Goal: Task Accomplishment & Management: Use online tool/utility

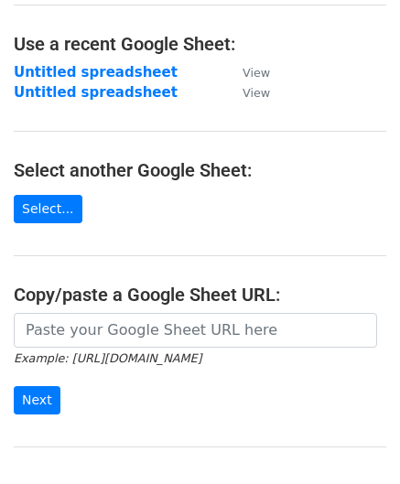
scroll to position [92, 0]
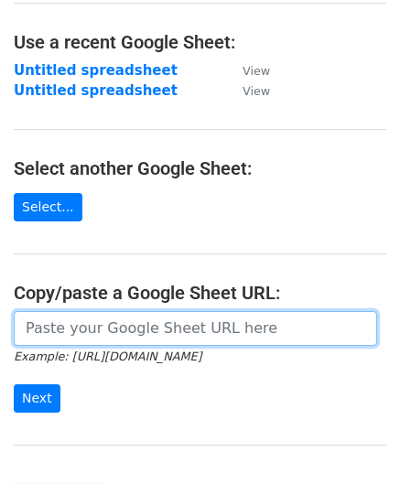
click at [84, 329] on input "url" at bounding box center [195, 328] width 363 height 35
paste input "[URL][DOMAIN_NAME]"
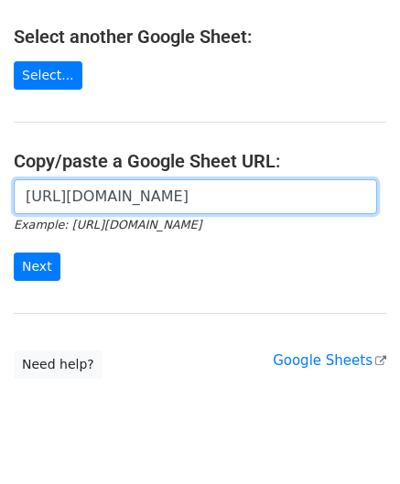
scroll to position [260, 0]
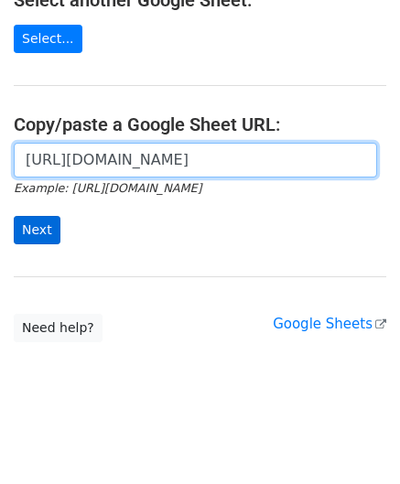
type input "[URL][DOMAIN_NAME]"
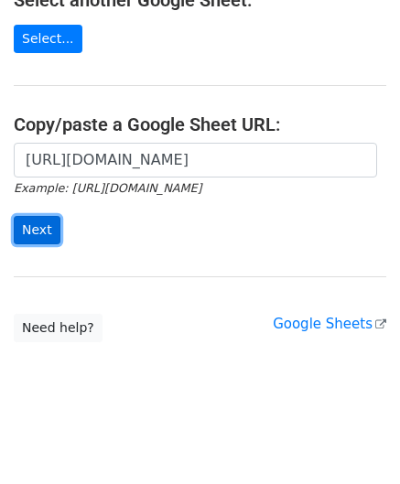
click at [48, 221] on input "Next" at bounding box center [37, 230] width 47 height 28
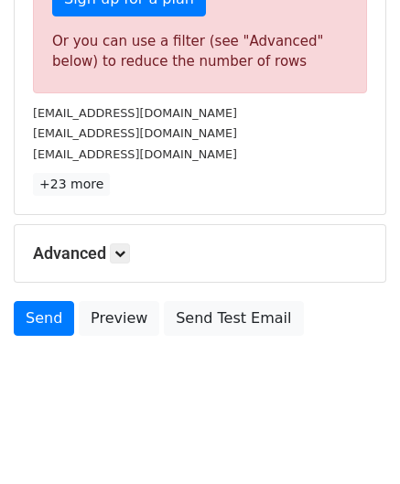
scroll to position [618, 0]
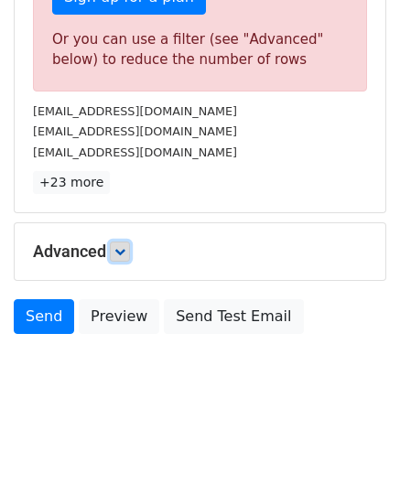
click at [124, 246] on icon at bounding box center [119, 251] width 11 height 11
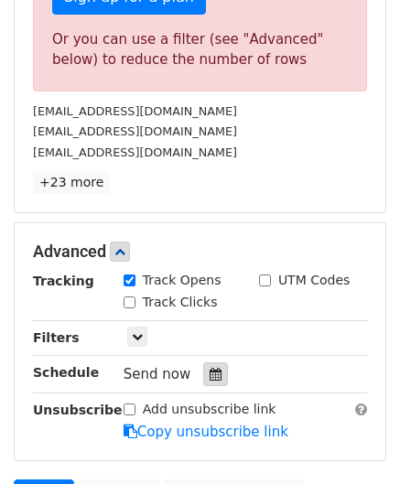
click at [207, 363] on div at bounding box center [215, 375] width 25 height 24
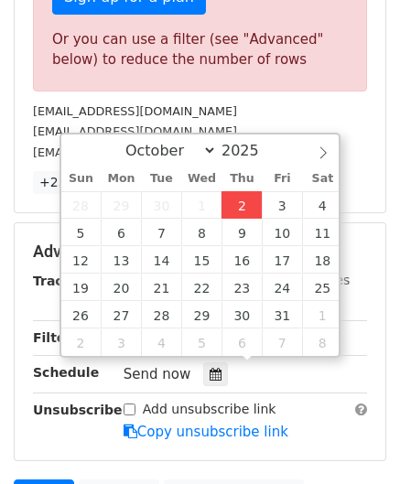
type input "2025-10-02 12:00"
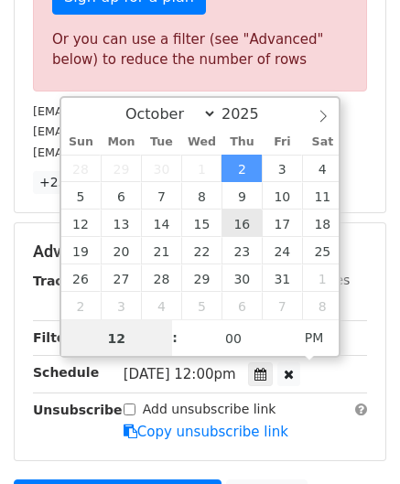
paste input "8"
type input "8"
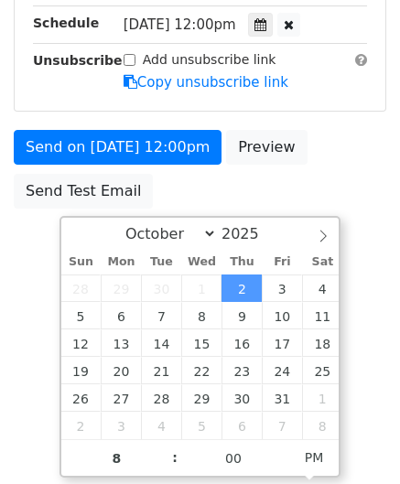
type input "2025-10-02 20:00"
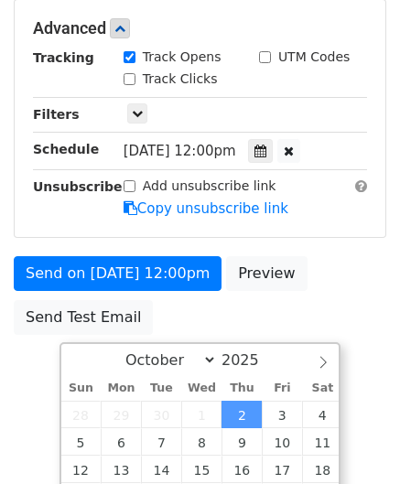
click at [380, 352] on html "New Campaign Daily emails left: 4 Google Sheet: Untitled spreadsheet Variables …" at bounding box center [200, 59] width 400 height 862
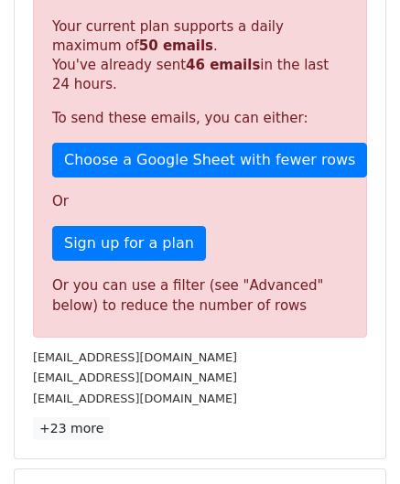
scroll to position [840, 0]
